Goal: Information Seeking & Learning: Find specific fact

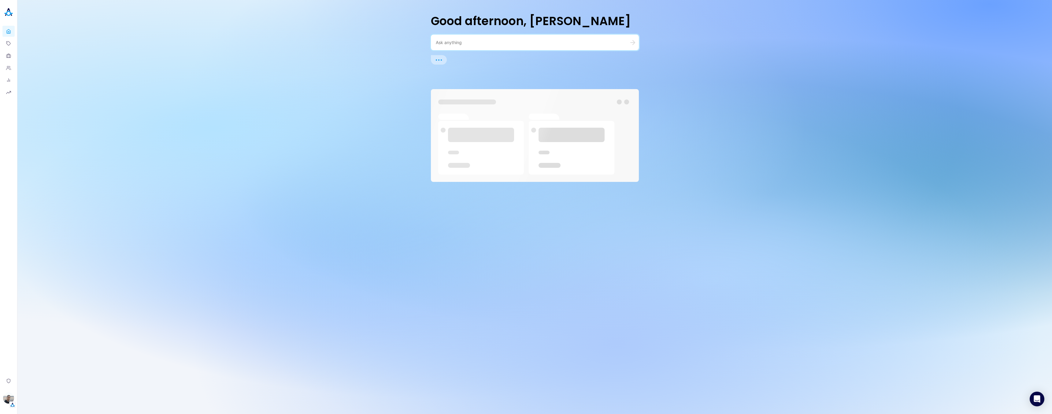
type textarea "s"
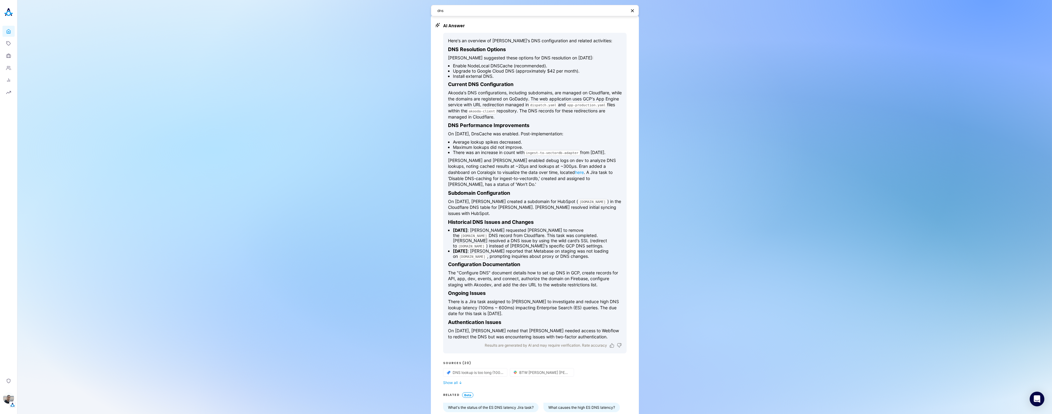
scroll to position [15, 0]
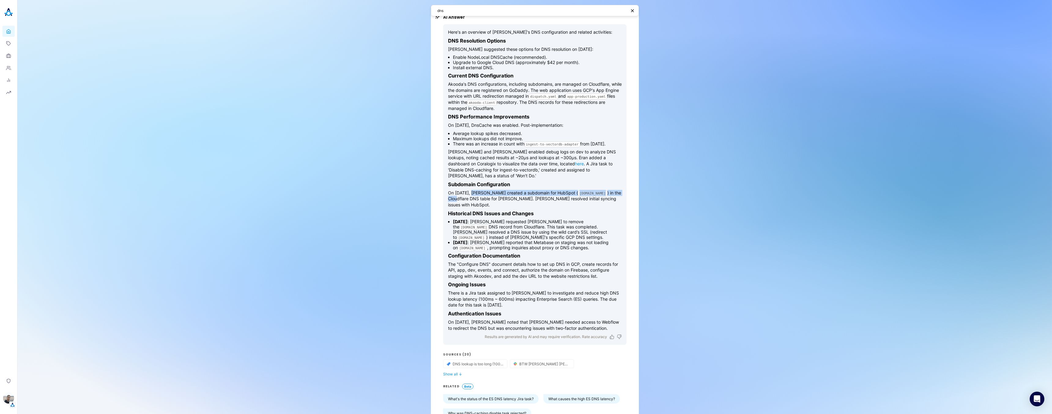
drag, startPoint x: 473, startPoint y: 197, endPoint x: 510, endPoint y: 202, distance: 37.7
click at [510, 202] on p "On [DATE], [PERSON_NAME] created a subdomain for HubSpot ( [DOMAIN_NAME] ) in t…" at bounding box center [535, 199] width 174 height 18
click at [507, 202] on p "On [DATE], [PERSON_NAME] created a subdomain for HubSpot ( [DOMAIN_NAME] ) in t…" at bounding box center [535, 199] width 174 height 18
click at [556, 202] on p "On [DATE], [PERSON_NAME] created a subdomain for HubSpot ( [DOMAIN_NAME] ) in t…" at bounding box center [535, 199] width 174 height 18
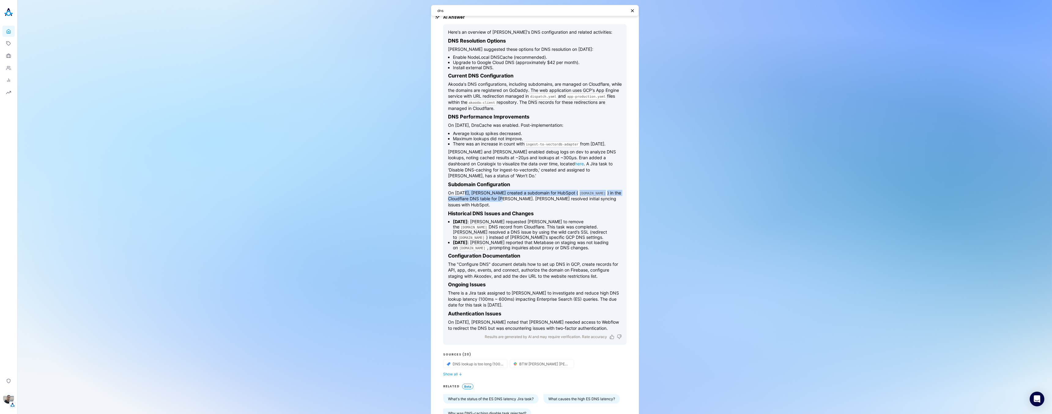
drag, startPoint x: 467, startPoint y: 195, endPoint x: 566, endPoint y: 203, distance: 99.4
click at [563, 203] on p "On [DATE], [PERSON_NAME] created a subdomain for HubSpot ( [DOMAIN_NAME] ) in t…" at bounding box center [535, 199] width 174 height 18
click at [534, 205] on p "On [DATE], [PERSON_NAME] created a subdomain for HubSpot ( [DOMAIN_NAME] ) in t…" at bounding box center [535, 199] width 174 height 18
drag, startPoint x: 482, startPoint y: 203, endPoint x: 448, endPoint y: 202, distance: 33.7
click at [578, 196] on code "[DOMAIN_NAME]" at bounding box center [592, 193] width 29 height 6
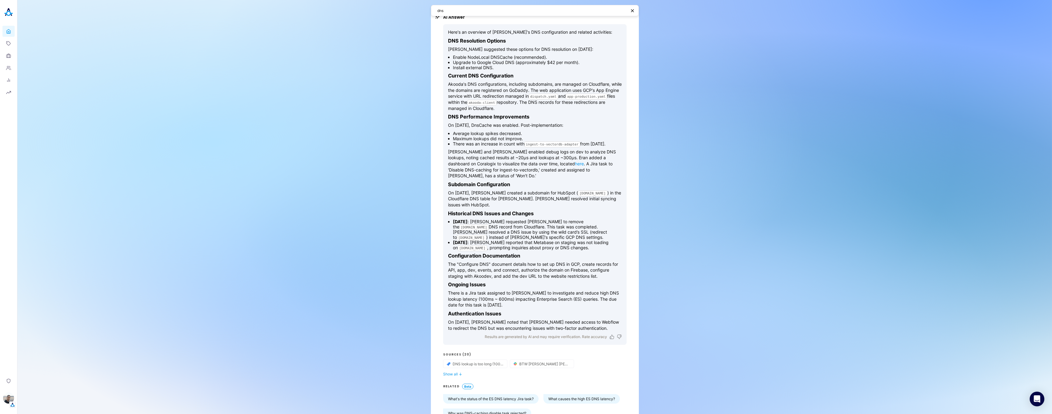
copy code "hubspot.akooda.c"
click at [509, 13] on textarea "dns" at bounding box center [531, 11] width 189 height 6
paste textarea "hubspot.akooda.c"
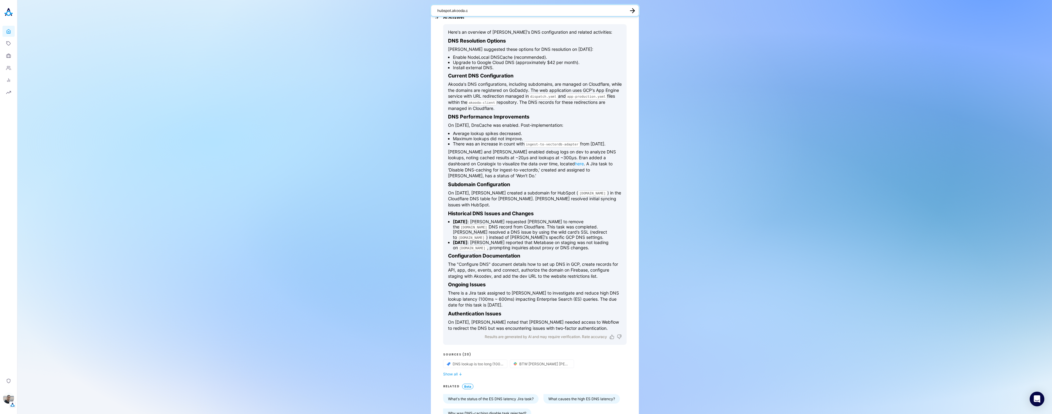
type textarea "hubspot.akooda.c"
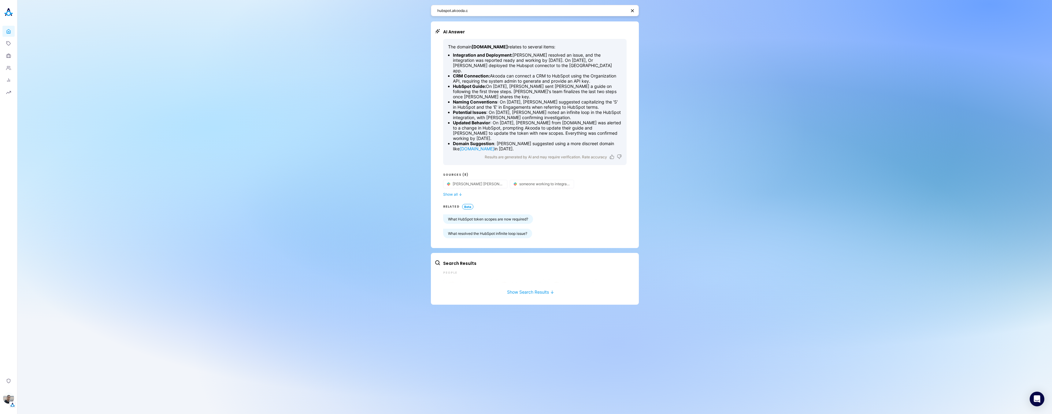
drag, startPoint x: 477, startPoint y: 51, endPoint x: 606, endPoint y: 102, distance: 139.5
click at [606, 102] on ul "Integration and Deployment: [PERSON_NAME] resolved an issue, and the integratio…" at bounding box center [535, 101] width 174 height 99
click at [699, 112] on div "hubspot.akooda.c AI Answer The domain [DOMAIN_NAME] relates to several items: I…" at bounding box center [534, 207] width 1035 height 414
click at [276, 120] on div "hubspot.akooda.c AI Answer The domain [DOMAIN_NAME] relates to several items: I…" at bounding box center [534, 207] width 1035 height 414
